Goal: Transaction & Acquisition: Download file/media

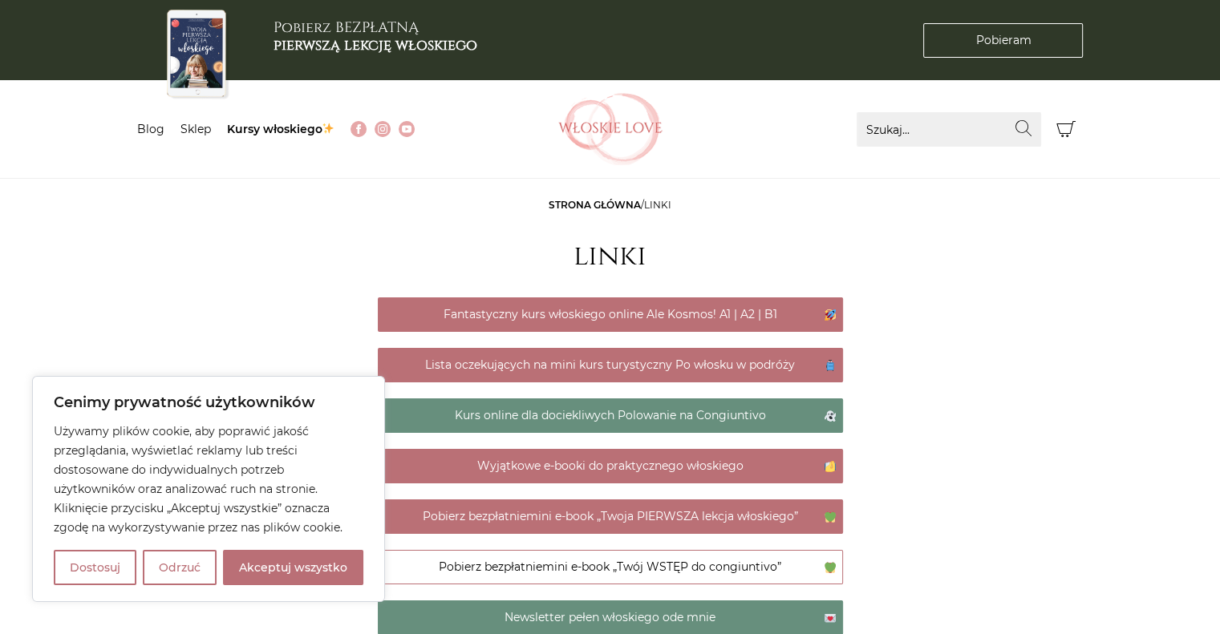
click at [703, 519] on link "Pobierz bezpłatnie mini e-book „Twoja PIERWSZA lekcja włoskiego”" at bounding box center [610, 517] width 465 height 34
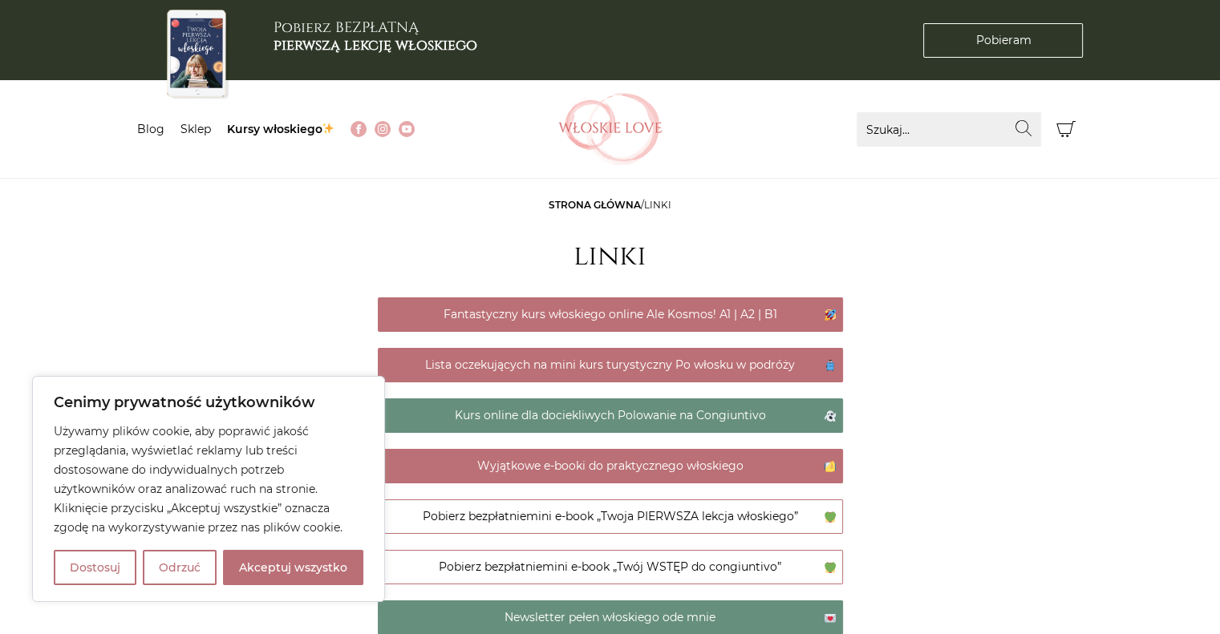
scroll to position [80, 0]
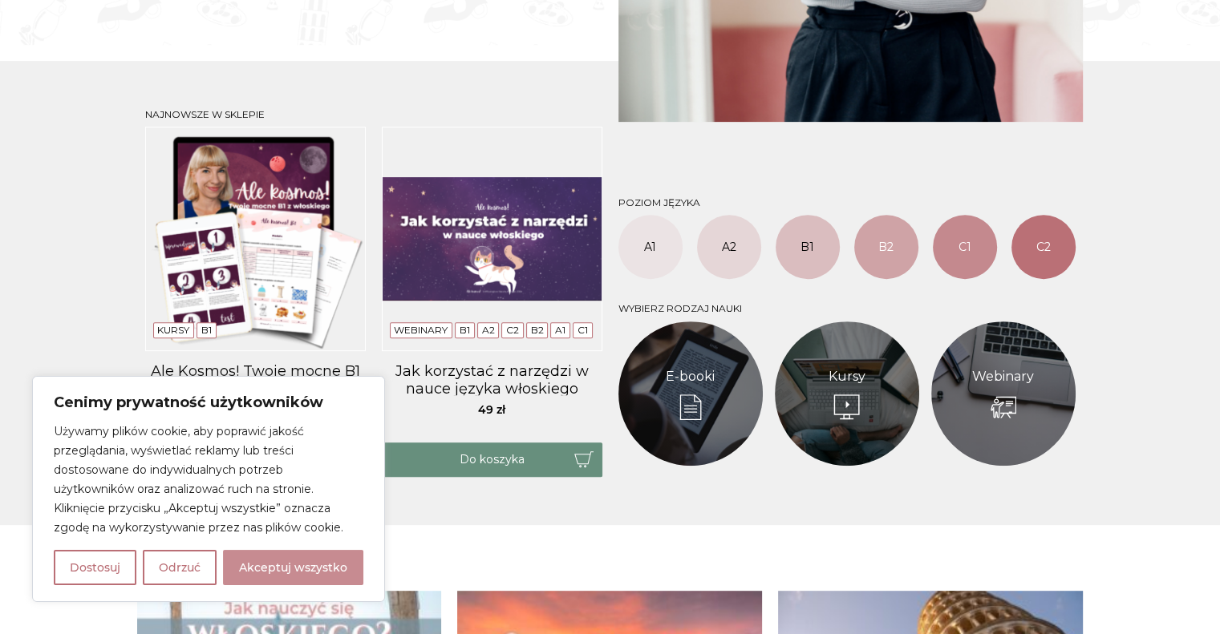
click at [271, 575] on button "Akceptuj wszystko" at bounding box center [293, 567] width 140 height 35
checkbox input "true"
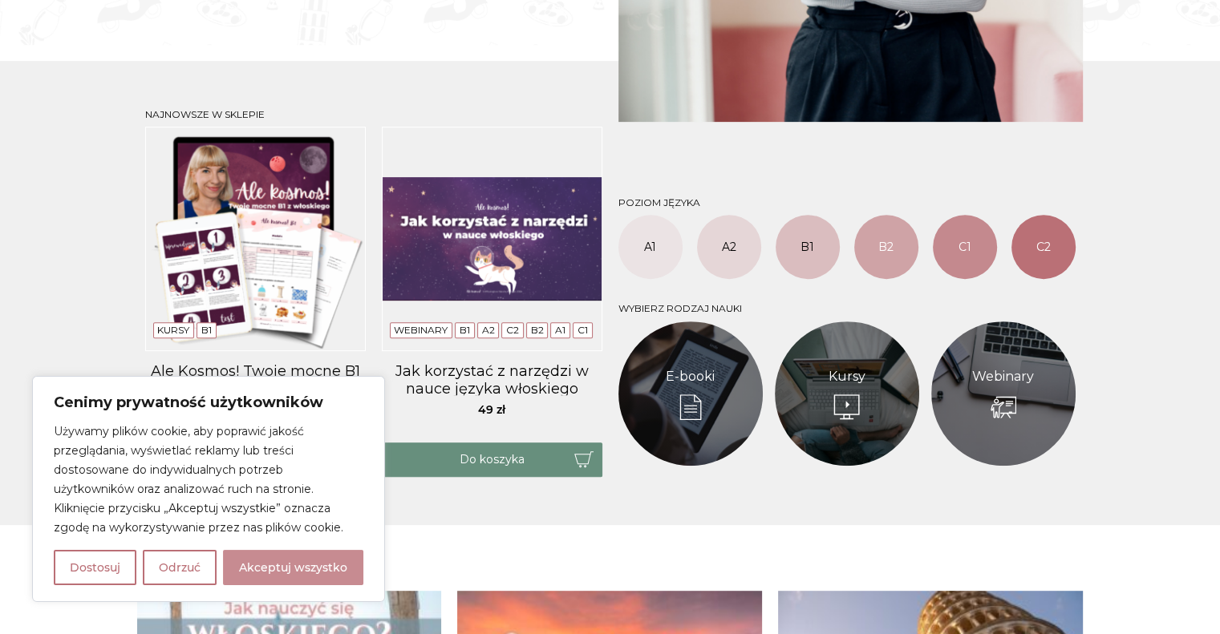
checkbox input "true"
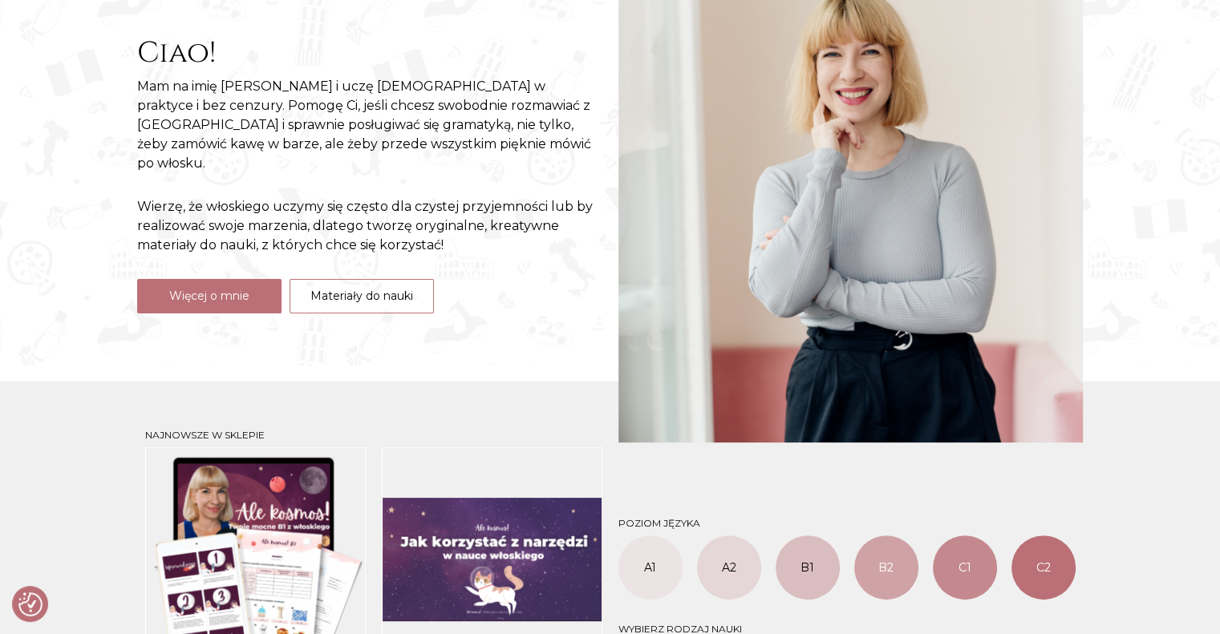
scroll to position [401, 0]
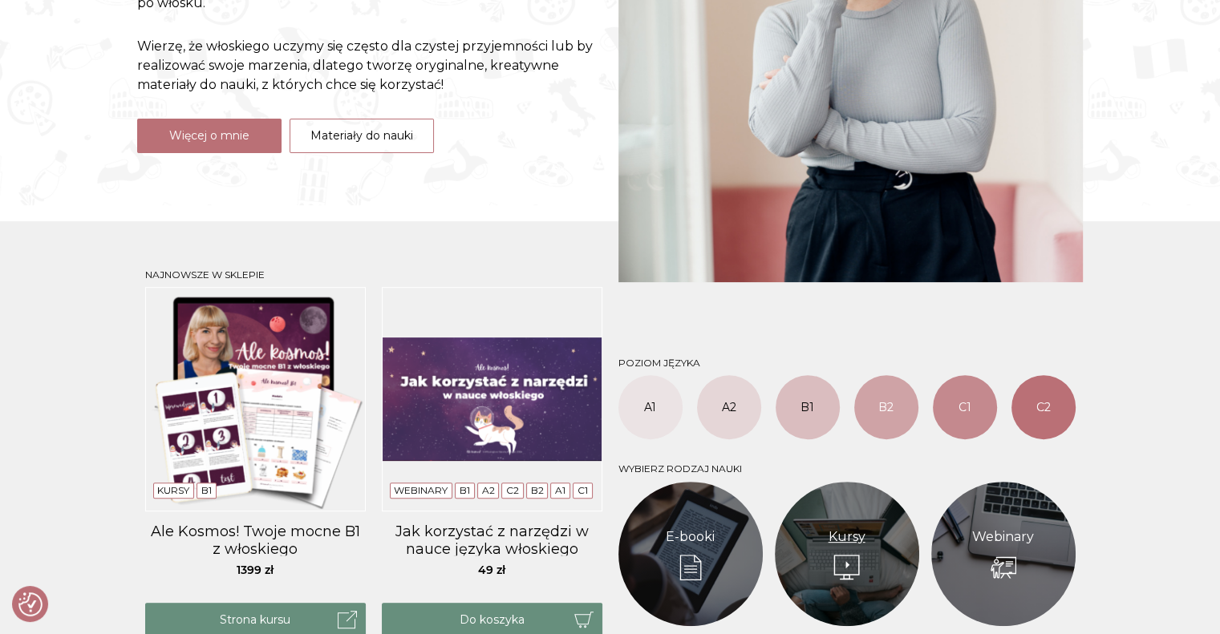
click at [828, 547] on link "Kursy" at bounding box center [846, 537] width 37 height 19
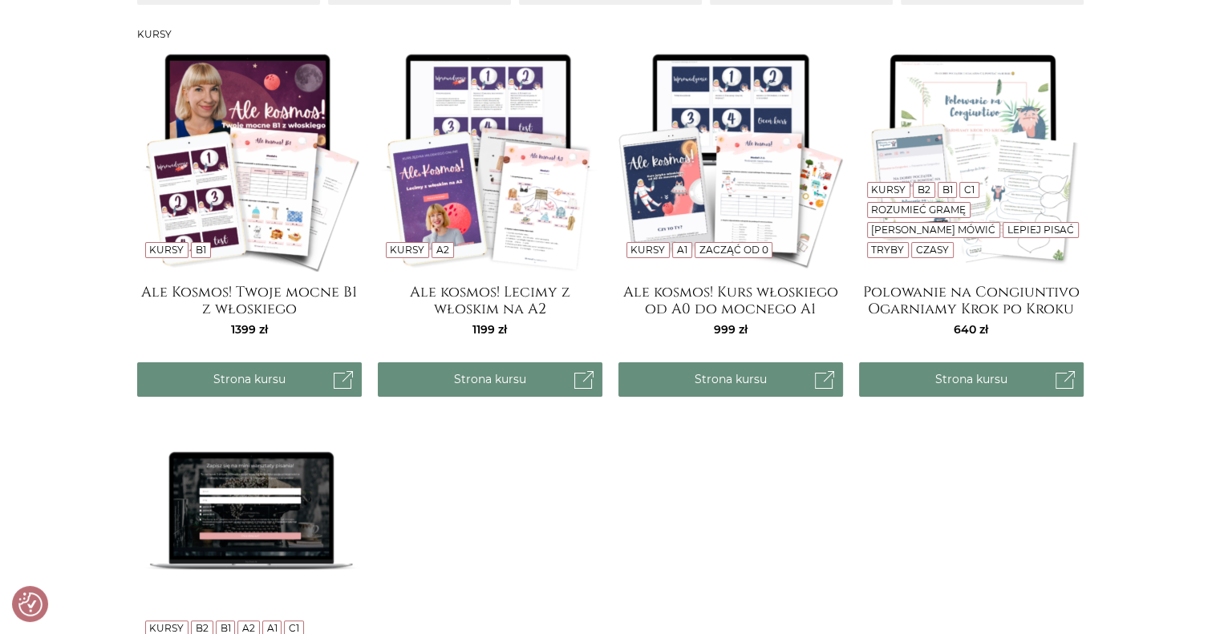
scroll to position [160, 0]
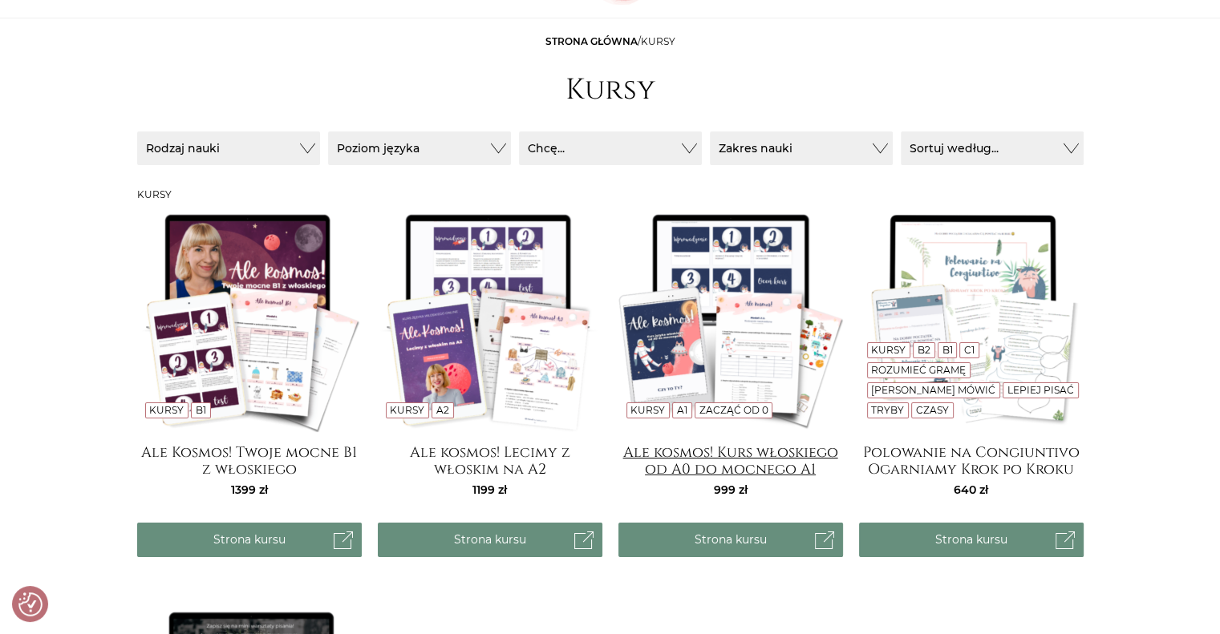
click at [750, 456] on h4 "Ale kosmos! Kurs włoskiego od A0 do mocnego A1" at bounding box center [730, 460] width 225 height 32
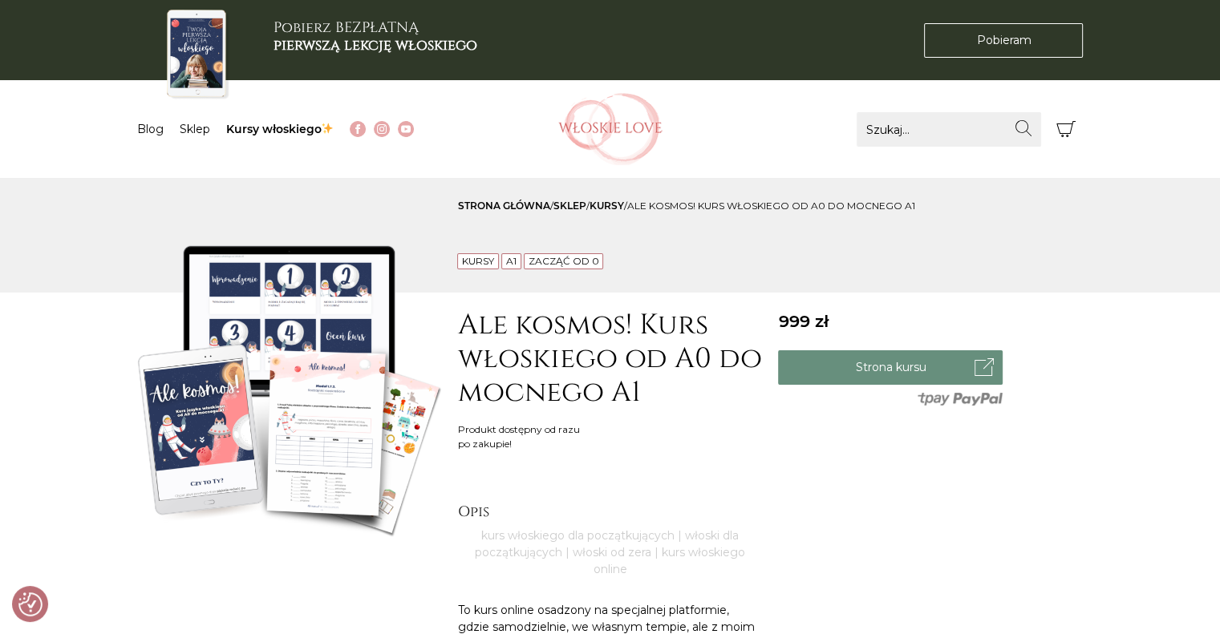
click at [379, 449] on img at bounding box center [289, 389] width 305 height 305
click at [627, 139] on img at bounding box center [610, 129] width 104 height 72
